Goal: Information Seeking & Learning: Find specific fact

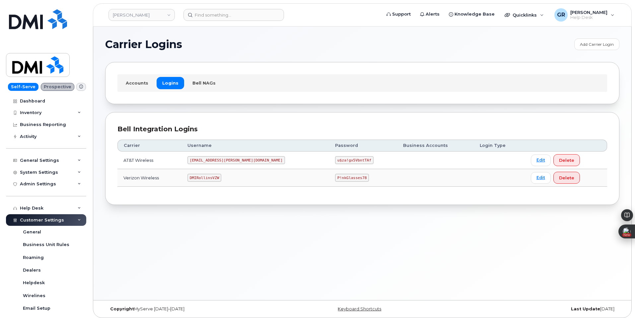
click at [335, 177] on code "P!nkGlasses78" at bounding box center [352, 178] width 34 height 8
copy code "P!nkGlasses78"
click at [204, 46] on h1 "Carrier Logins" at bounding box center [338, 44] width 466 height 11
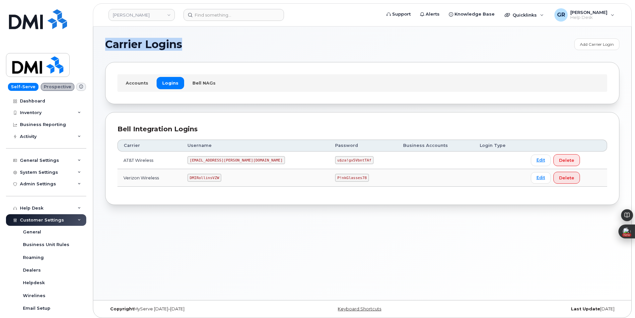
drag, startPoint x: 188, startPoint y: 44, endPoint x: 107, endPoint y: 44, distance: 81.0
click at [107, 44] on h1 "Carrier Logins" at bounding box center [338, 44] width 466 height 11
click at [106, 44] on span "Carrier Logins" at bounding box center [143, 44] width 77 height 10
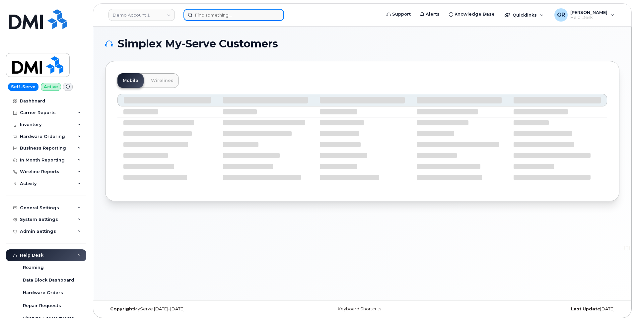
click at [221, 16] on input at bounding box center [234, 15] width 101 height 12
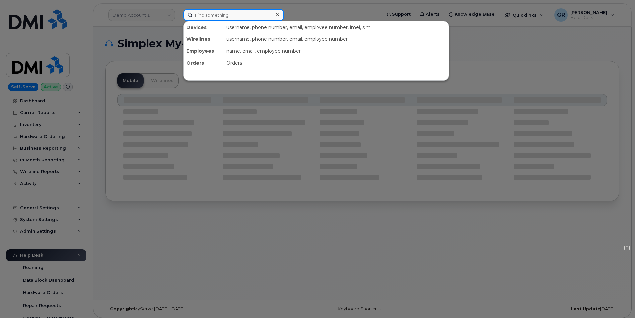
paste input "3468620668"
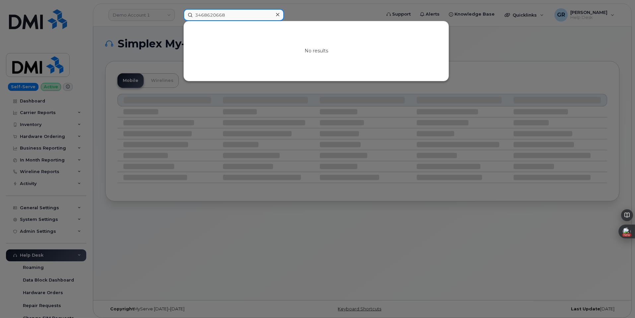
drag, startPoint x: 228, startPoint y: 13, endPoint x: 169, endPoint y: 8, distance: 59.9
click at [178, 14] on div "3468620668 No results" at bounding box center [280, 15] width 204 height 12
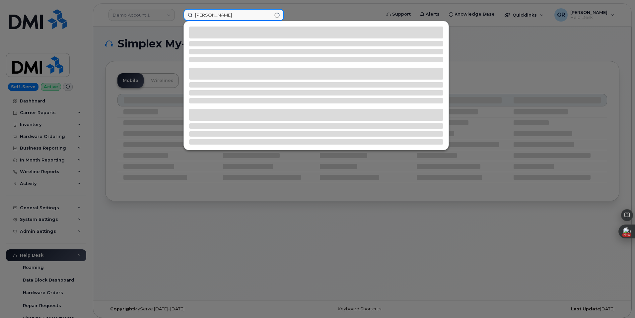
type input "Axel Aulin"
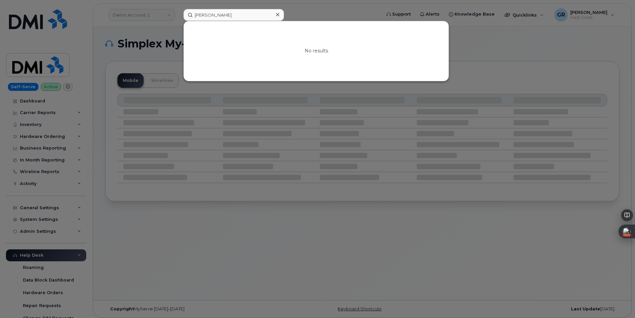
click at [141, 35] on div at bounding box center [317, 159] width 635 height 318
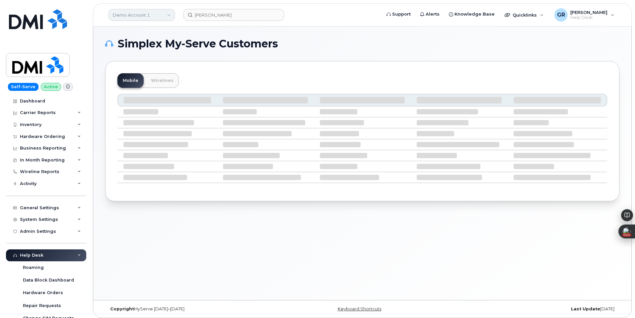
drag, startPoint x: 152, startPoint y: 17, endPoint x: 155, endPoint y: 12, distance: 6.0
click at [152, 16] on link "Demo Account 1" at bounding box center [142, 15] width 66 height 12
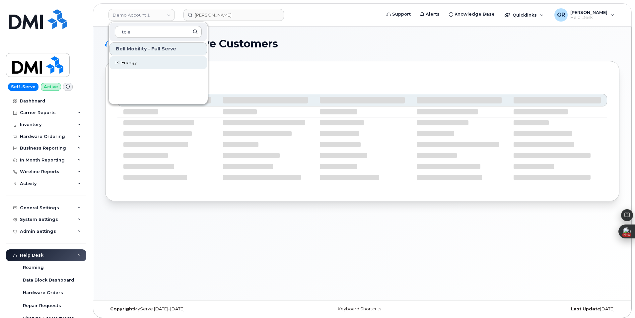
type input "tc e"
click at [156, 62] on link "TC Energy" at bounding box center [159, 62] width 98 height 13
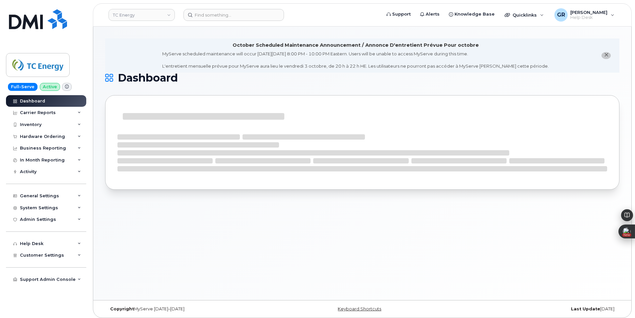
click at [607, 56] on icon "close notification" at bounding box center [606, 55] width 4 height 4
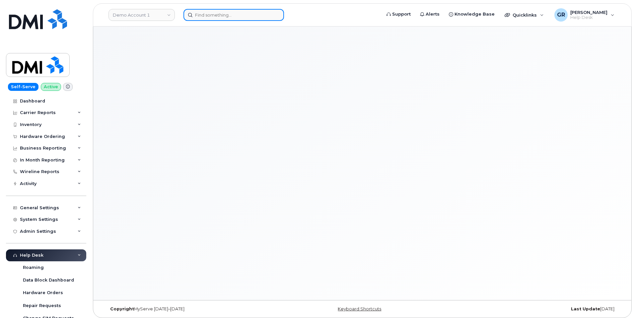
click at [222, 10] on input at bounding box center [234, 15] width 101 height 12
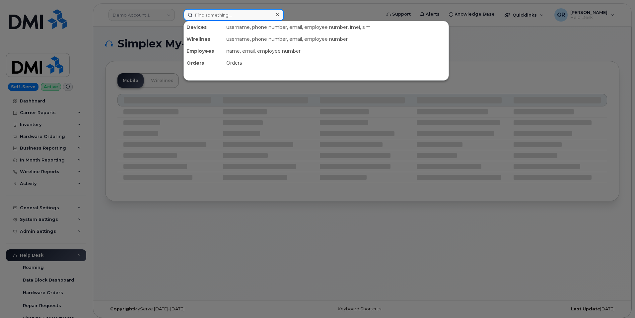
paste input "302349"
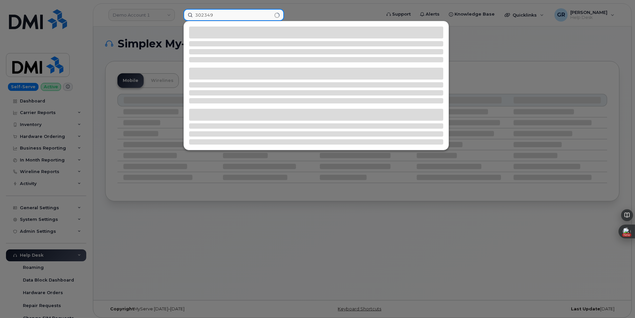
type input "302349"
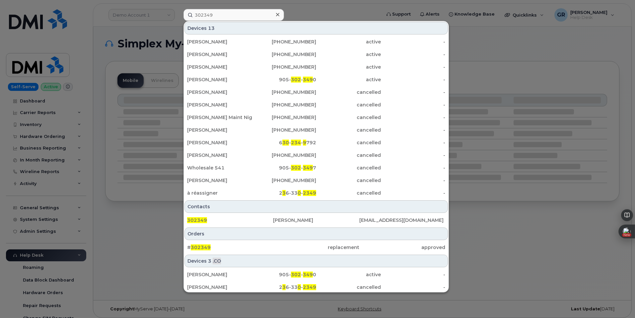
drag, startPoint x: 234, startPoint y: 243, endPoint x: 203, endPoint y: 207, distance: 47.8
click at [203, 207] on div "Contacts" at bounding box center [316, 206] width 263 height 13
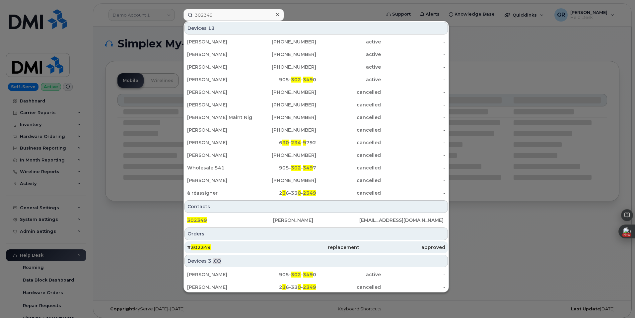
click at [205, 249] on span "302349" at bounding box center [201, 248] width 20 height 6
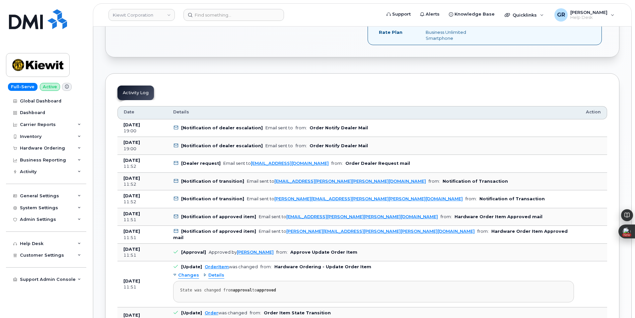
scroll to position [199, 0]
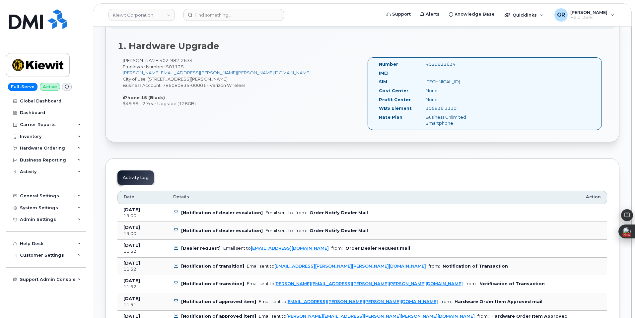
click at [342, 245] on td "[Dealer request] Email sent to mobilitysupport@dminc.com from: Order Dealer Req…" at bounding box center [373, 249] width 413 height 18
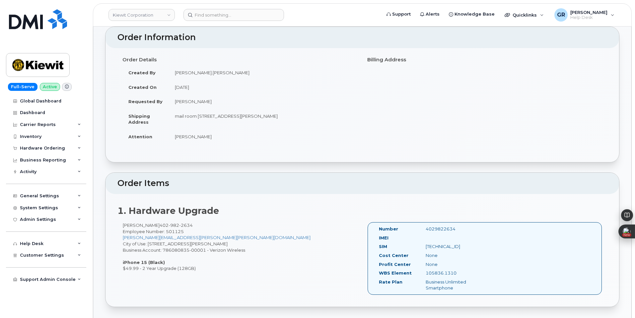
scroll to position [133, 0]
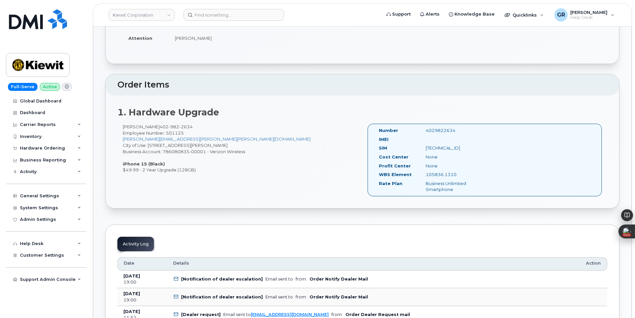
drag, startPoint x: 125, startPoint y: 126, endPoint x: 259, endPoint y: 152, distance: 136.7
click at [259, 152] on div "Wyatt Feldhacker 402 982 2634 Employee Number: 501125 WYATT.FELDHACKER@KIEWIT.C…" at bounding box center [239, 148] width 245 height 49
copy div "Wyatt Feldhacker 402 982 2634 Employee Number: 501125 WYATT.FELDHACKER@KIEWIT.C…"
click at [309, 139] on div "Wyatt Feldhacker 402 982 2634 Employee Number: 501125 WYATT.FELDHACKER@KIEWIT.C…" at bounding box center [239, 148] width 245 height 49
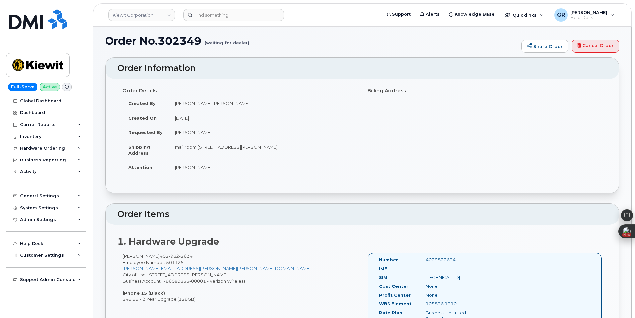
scroll to position [0, 0]
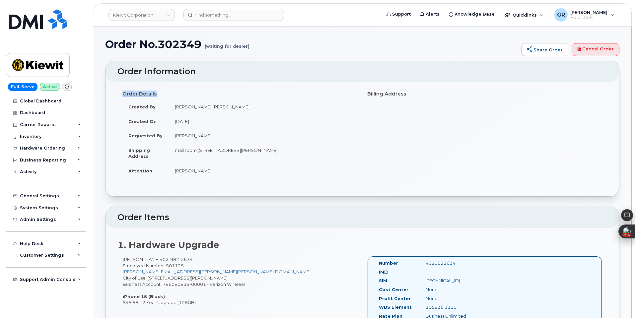
drag, startPoint x: 123, startPoint y: 93, endPoint x: 304, endPoint y: 181, distance: 201.4
click at [304, 181] on div "Order Details Created By Wyatt.Feldhacker Created On October 2, 2025 Requested …" at bounding box center [239, 136] width 245 height 96
copy div "Order Details"
click at [239, 174] on td "wyatt feldhacker" at bounding box center [263, 171] width 188 height 15
click at [199, 172] on td "wyatt feldhacker" at bounding box center [263, 171] width 188 height 15
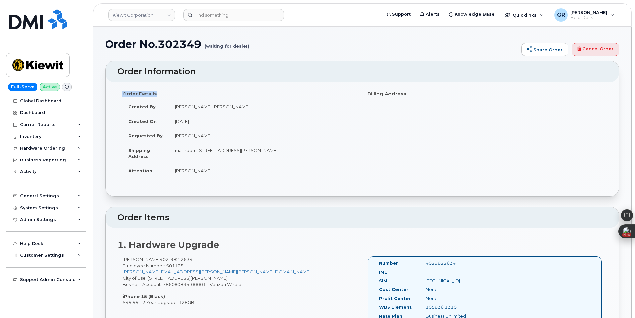
click at [200, 171] on td "wyatt feldhacker" at bounding box center [263, 171] width 188 height 15
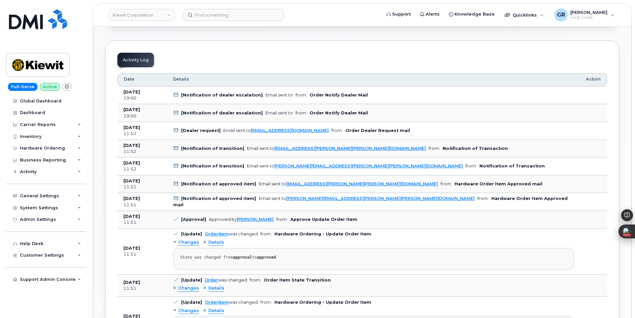
scroll to position [332, 0]
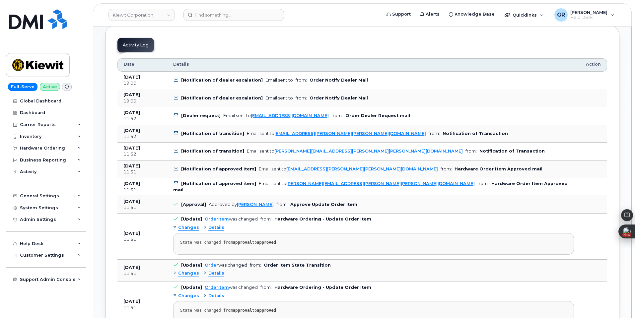
click at [324, 80] on b "Order Notify Dealer Mail" at bounding box center [339, 80] width 58 height 5
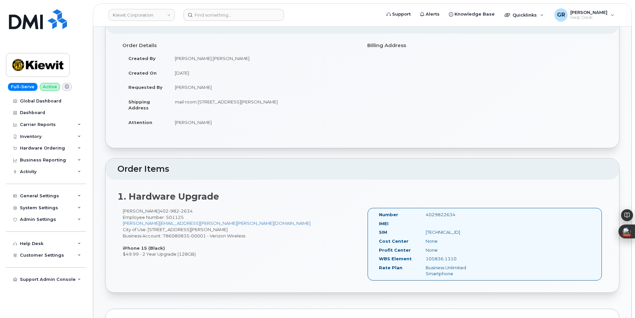
scroll to position [0, 0]
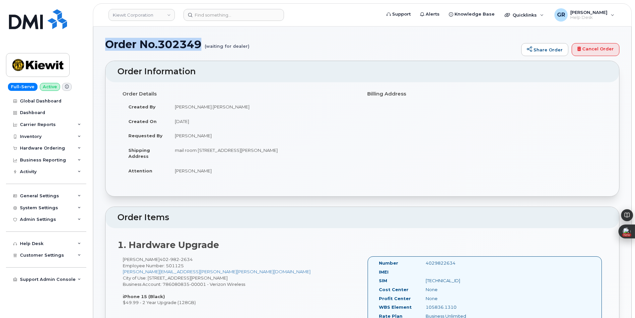
drag, startPoint x: 202, startPoint y: 43, endPoint x: 102, endPoint y: 43, distance: 100.5
copy h1 "Order No.302349"
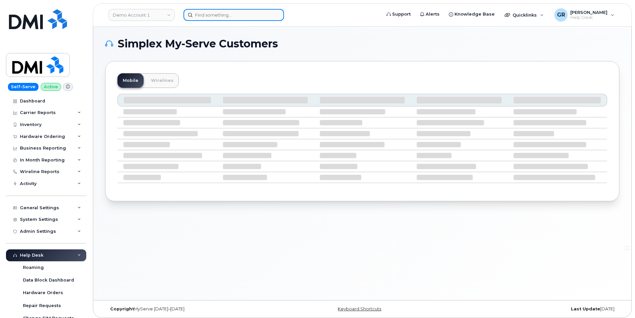
click at [223, 17] on input at bounding box center [234, 15] width 101 height 12
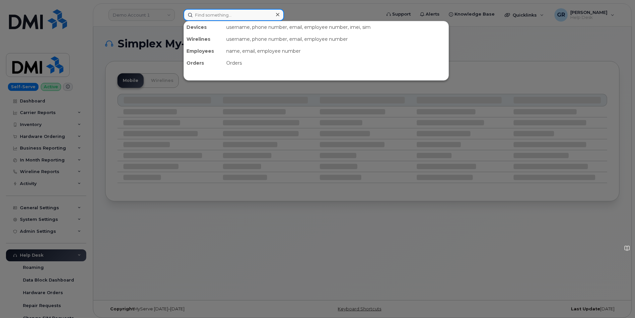
paste input "6394718075"
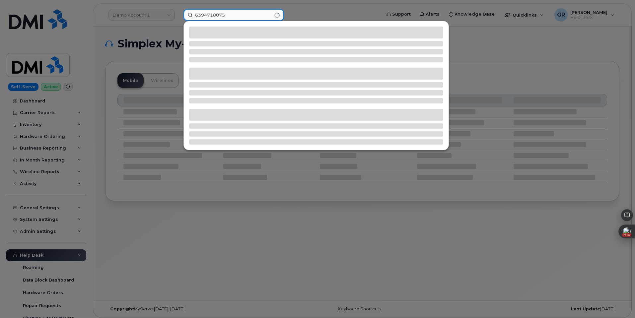
type input "6394718075"
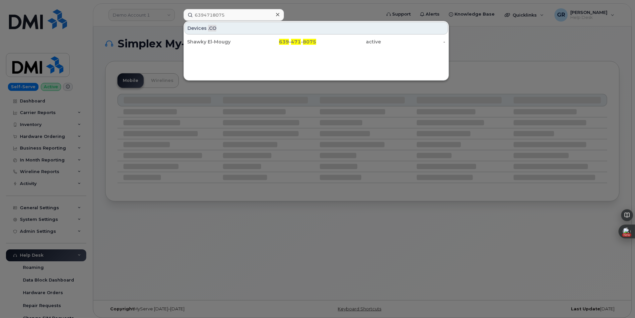
drag, startPoint x: 276, startPoint y: 38, endPoint x: 213, endPoint y: 69, distance: 70.5
click at [276, 38] on div "639 - 471 - 8075" at bounding box center [284, 42] width 65 height 12
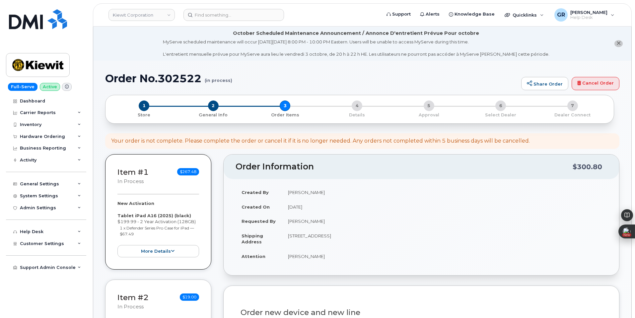
select select "None"
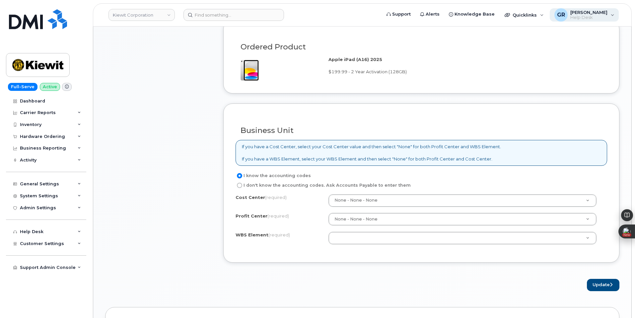
click at [607, 18] on span "Help Desk" at bounding box center [588, 17] width 37 height 5
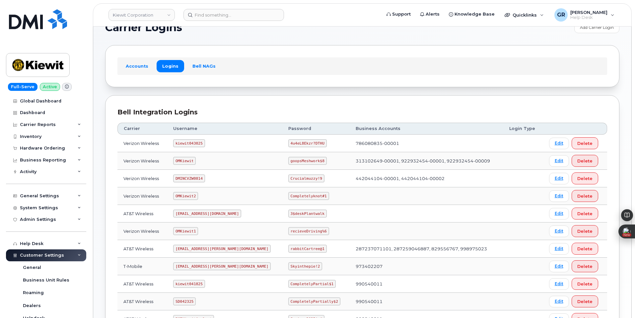
scroll to position [33, 0]
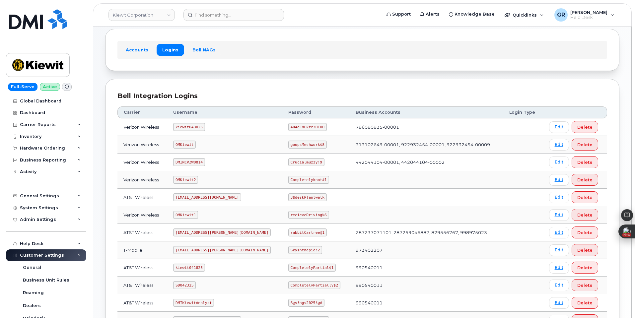
click at [182, 128] on code "kiewit043025" at bounding box center [189, 127] width 32 height 8
drag, startPoint x: 179, startPoint y: 127, endPoint x: 226, endPoint y: 104, distance: 52.7
click at [232, 128] on td "kiewit043025" at bounding box center [224, 127] width 115 height 18
copy code "kiewit043025"
drag, startPoint x: 269, startPoint y: 126, endPoint x: 259, endPoint y: 50, distance: 76.4
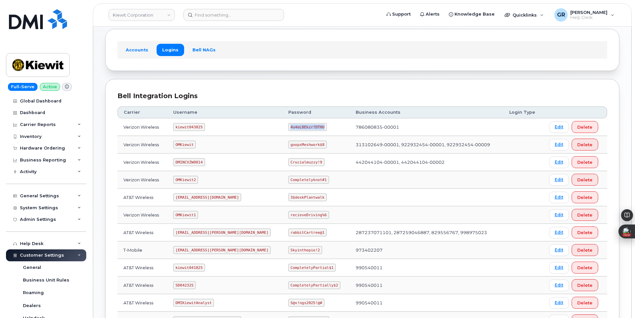
click at [311, 125] on td "4u4eL8Ekzr?DTHU" at bounding box center [315, 127] width 67 height 18
copy code "4u4eL8Ekzr?DTHU"
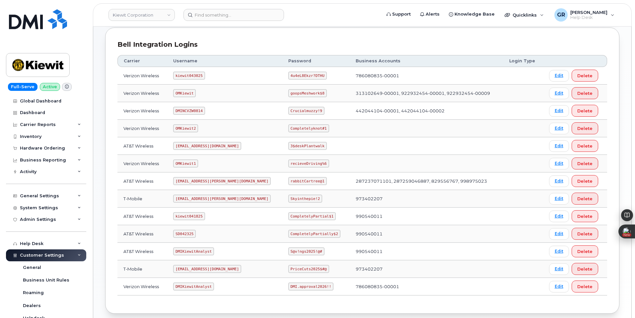
scroll to position [100, 0]
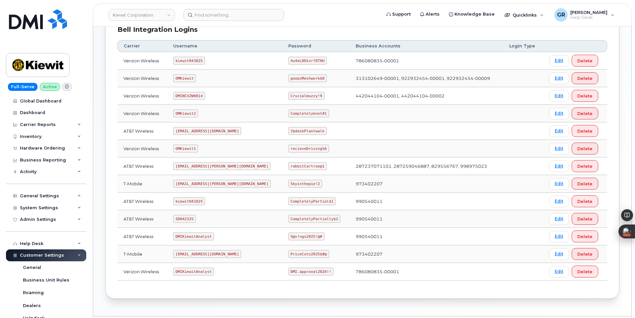
click at [300, 218] on code "CompletelyPartially$2" at bounding box center [314, 219] width 52 height 8
copy code "CompletelyPartially$2"
click at [187, 60] on code "kiewit043025" at bounding box center [189, 61] width 32 height 8
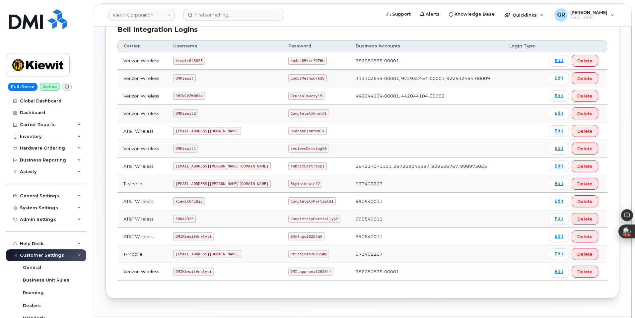
click at [195, 167] on code "ms-kiewit@dminc.com" at bounding box center [222, 166] width 98 height 8
click at [184, 201] on code "kiewit041825" at bounding box center [189, 201] width 32 height 8
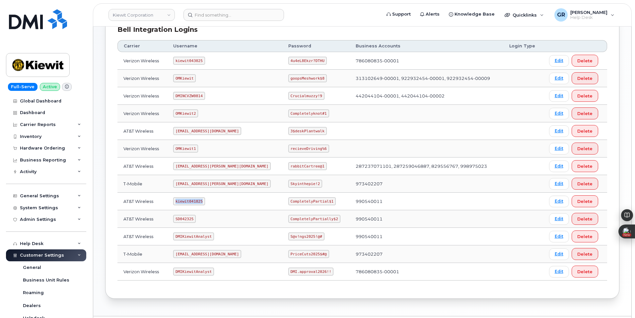
copy code "kiewit041825"
click at [288, 200] on code "CompletelyPartial$1" at bounding box center [311, 201] width 47 height 8
copy code "CompletelyPartial$1"
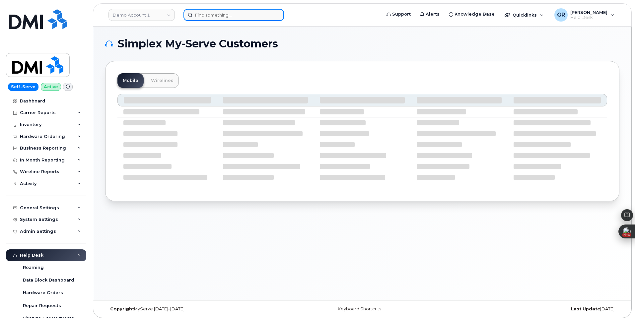
click at [222, 16] on input at bounding box center [234, 15] width 101 height 12
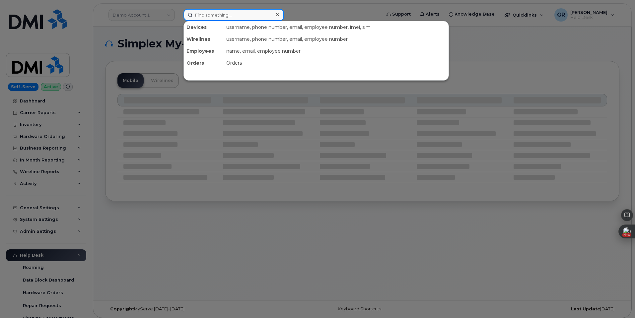
paste input "3618281202"
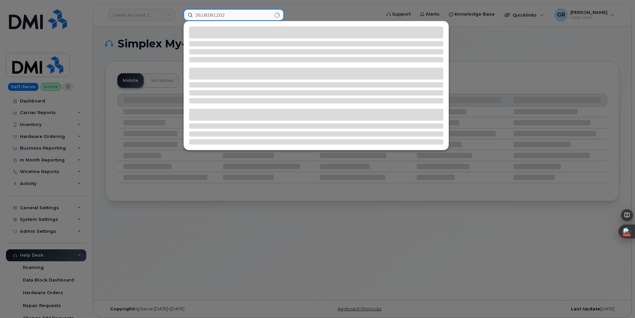
type input "3618281202"
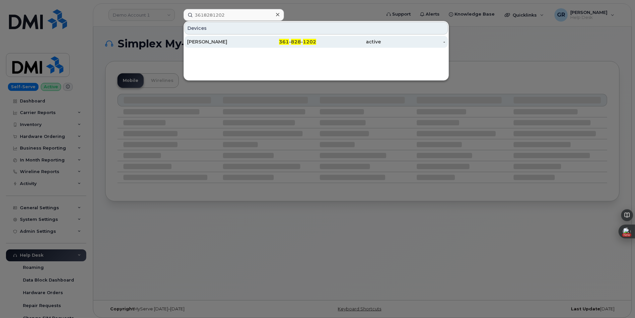
drag, startPoint x: 247, startPoint y: 44, endPoint x: 250, endPoint y: 42, distance: 3.6
click at [247, 44] on div "[PERSON_NAME]" at bounding box center [219, 41] width 65 height 7
drag, startPoint x: 318, startPoint y: 34, endPoint x: 317, endPoint y: 37, distance: 3.5
click at [318, 35] on div "Devices RICHARD HOLLOWAY 361 - 828 - 1202 active -" at bounding box center [316, 34] width 265 height 27
click at [317, 37] on div "active" at bounding box center [348, 42] width 65 height 12
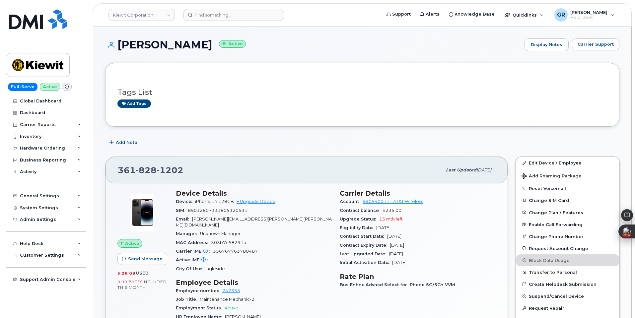
drag, startPoint x: 118, startPoint y: 44, endPoint x: 237, endPoint y: 39, distance: 118.9
click at [237, 39] on h1 "[PERSON_NAME] Active" at bounding box center [313, 45] width 416 height 12
copy h1 "[PERSON_NAME]"
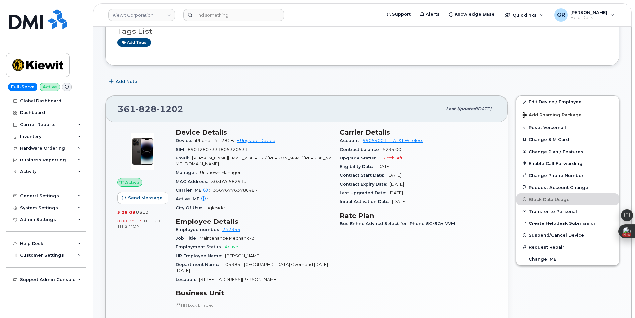
scroll to position [66, 0]
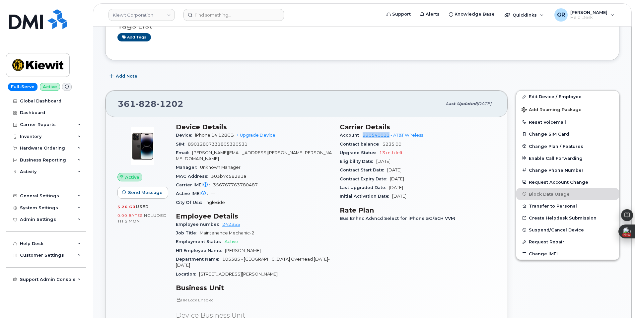
drag, startPoint x: 361, startPoint y: 136, endPoint x: 389, endPoint y: 139, distance: 27.7
click at [389, 139] on div "Account 990540011 - AT&T Wireless" at bounding box center [418, 135] width 156 height 9
copy link "990540011"
